Goal: Find specific page/section: Find specific page/section

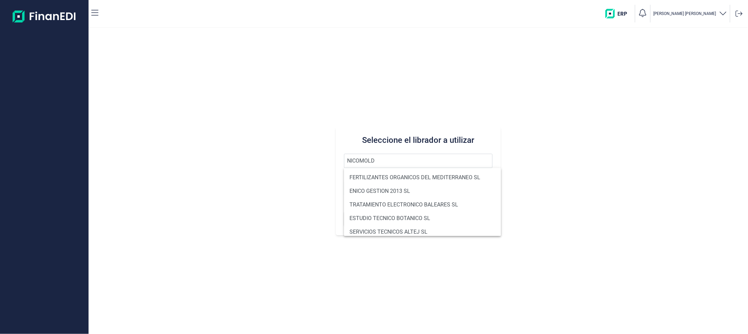
click at [344, 211] on button "Buscar" at bounding box center [418, 219] width 148 height 16
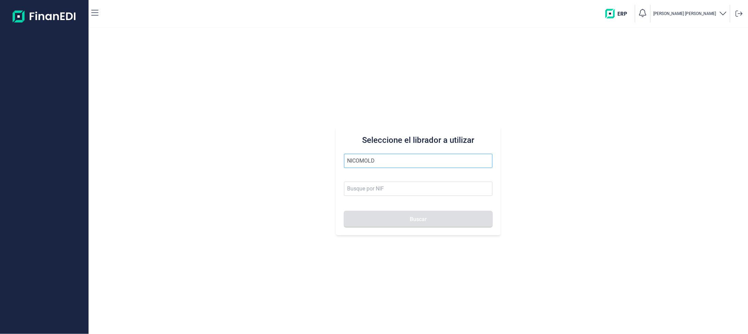
click at [390, 164] on input "NICOMOLD" at bounding box center [418, 161] width 148 height 14
click at [370, 186] on input at bounding box center [418, 189] width 148 height 14
click at [375, 161] on input "NICOMOLD" at bounding box center [418, 161] width 148 height 14
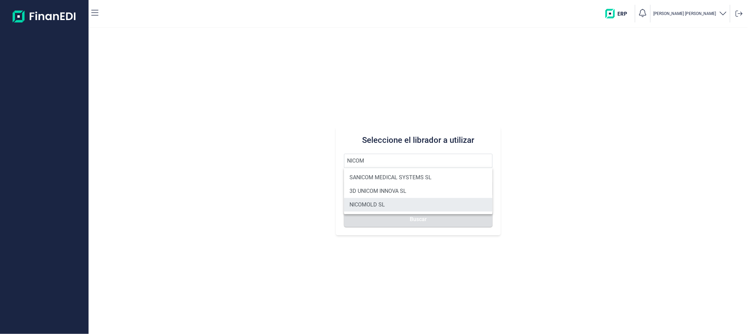
click at [373, 206] on li "NICOMOLD SL" at bounding box center [418, 205] width 148 height 14
type input "NICOMOLD SL"
type input "B60936481"
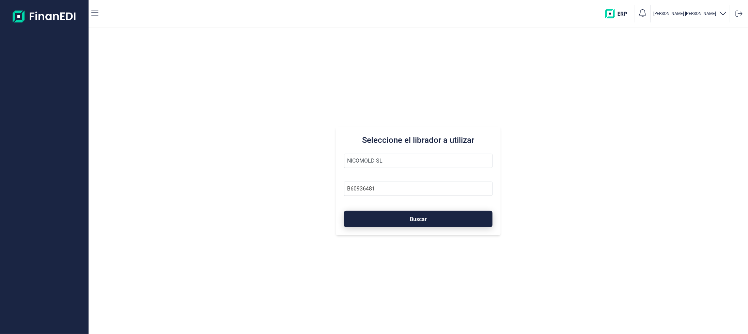
click at [373, 221] on button "Buscar" at bounding box center [418, 219] width 148 height 16
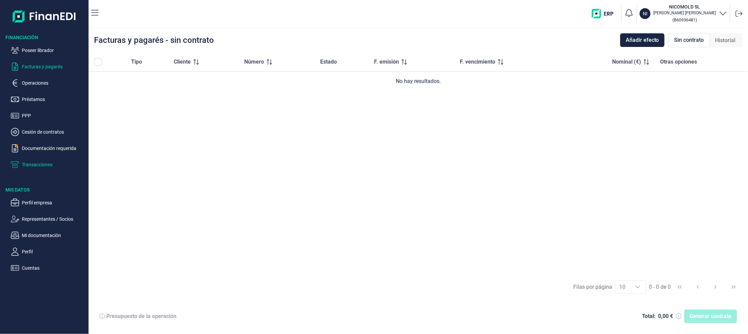
click at [40, 162] on p "Transacciones" at bounding box center [54, 165] width 64 height 8
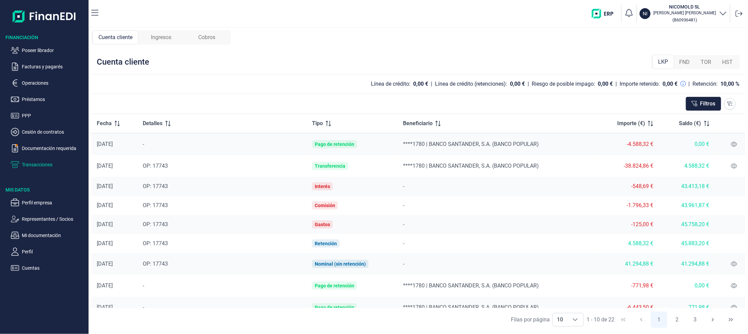
click at [208, 40] on span "Cobros" at bounding box center [206, 37] width 17 height 8
